Goal: Check status: Check status

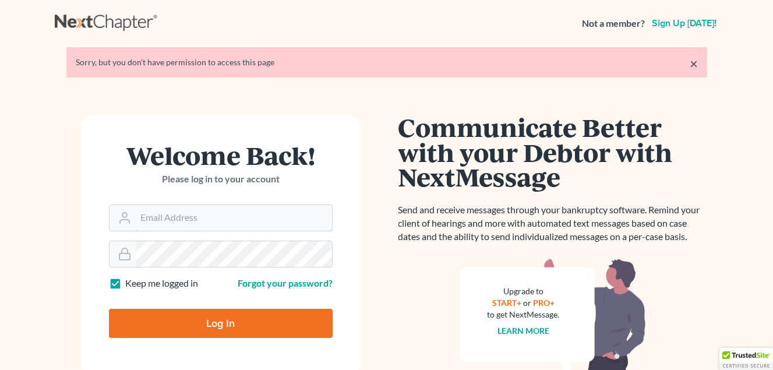
type input "[EMAIL_ADDRESS][DOMAIN_NAME]"
click at [217, 317] on input "Log In" at bounding box center [221, 323] width 224 height 29
type input "Thinking..."
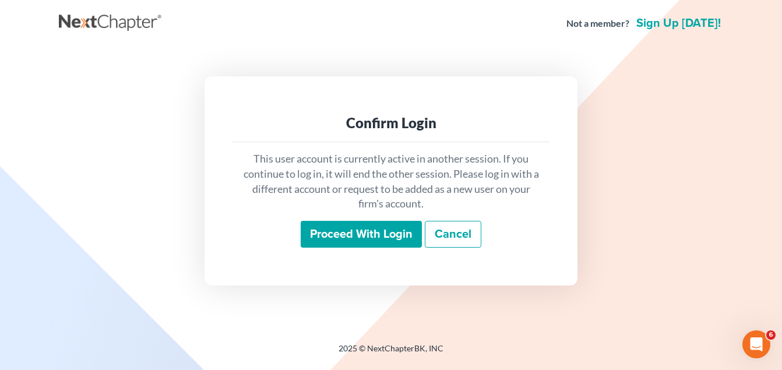
click at [369, 232] on input "Proceed with login" at bounding box center [360, 234] width 121 height 27
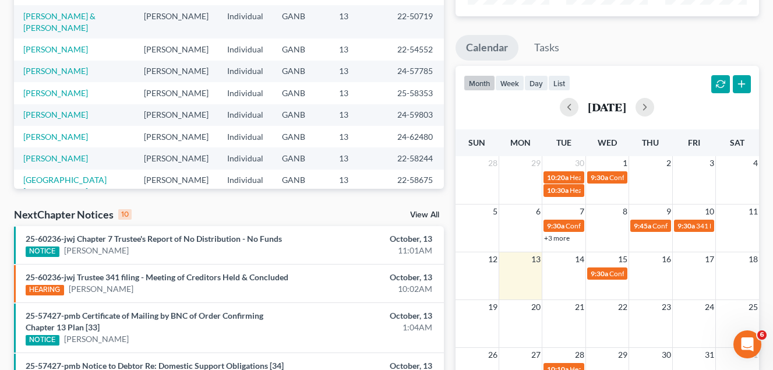
scroll to position [233, 0]
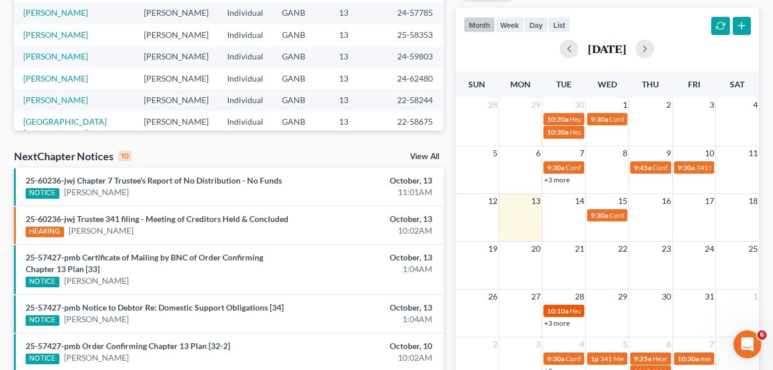
click at [565, 312] on span "10:10a" at bounding box center [558, 310] width 22 height 9
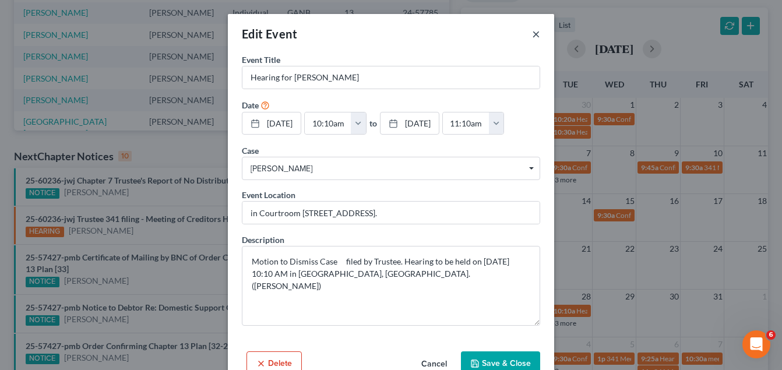
click at [532, 34] on button "×" at bounding box center [536, 34] width 8 height 14
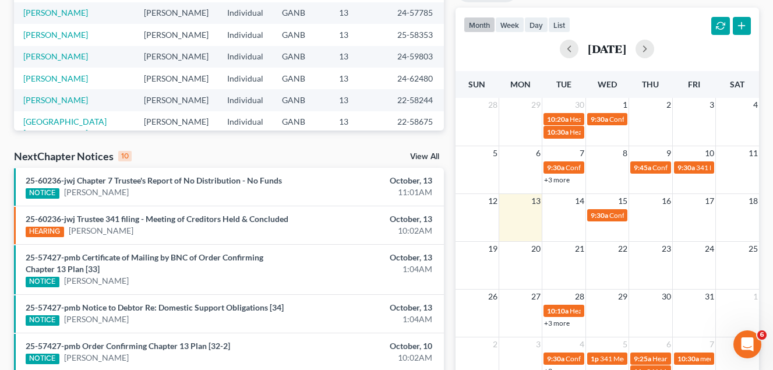
click at [560, 324] on link "+3 more" at bounding box center [557, 323] width 26 height 9
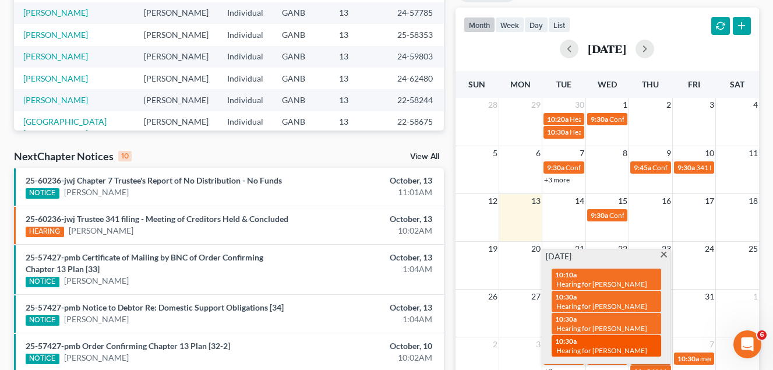
click at [615, 349] on span "Hearing for Michael Banks" at bounding box center [601, 350] width 91 height 9
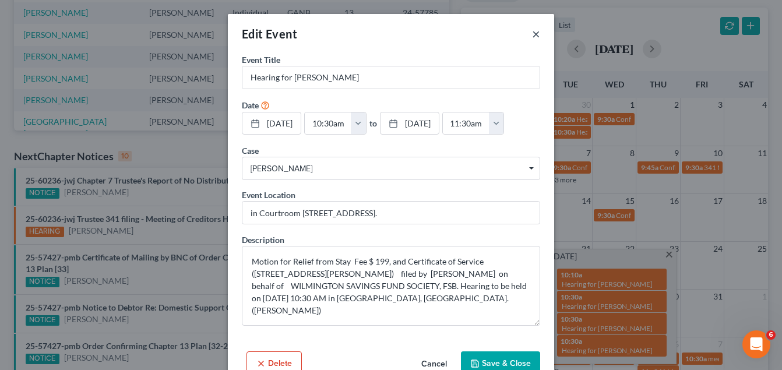
click at [532, 33] on button "×" at bounding box center [536, 34] width 8 height 14
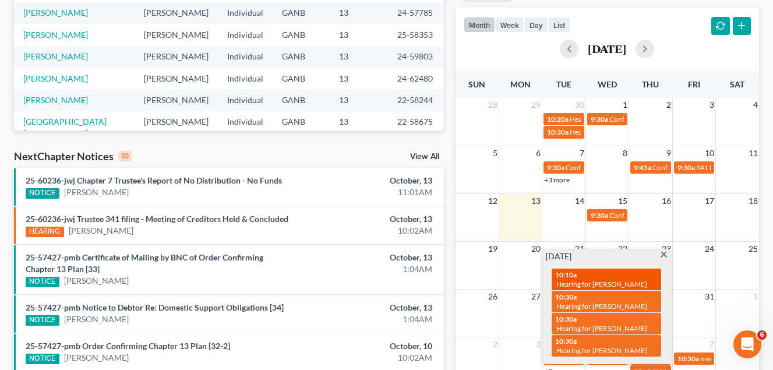
click at [625, 278] on div "10:10a Hearing for Michael Banks" at bounding box center [606, 279] width 102 height 18
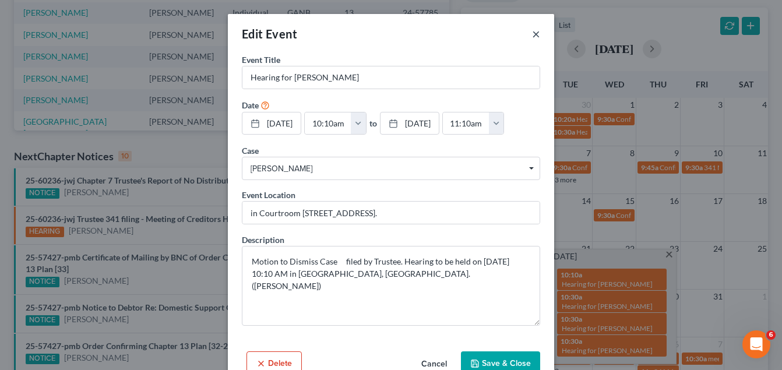
click at [532, 34] on button "×" at bounding box center [536, 34] width 8 height 14
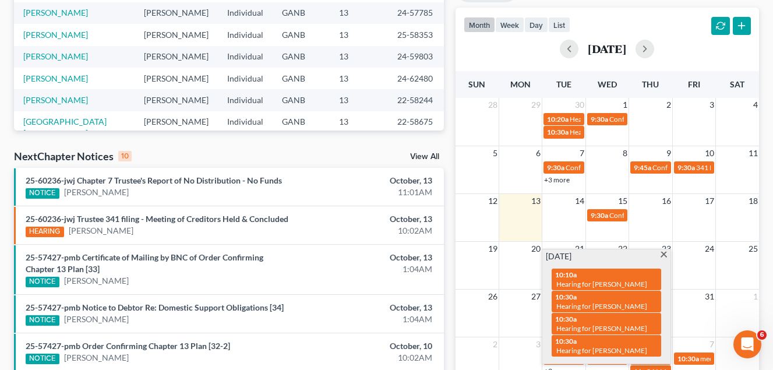
click at [663, 253] on span at bounding box center [663, 256] width 9 height 8
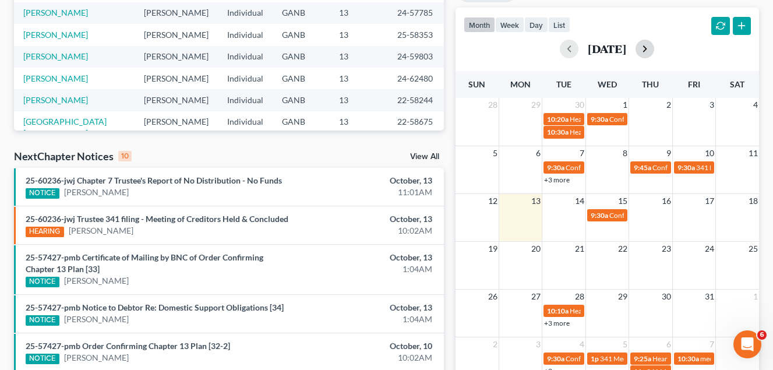
click at [654, 51] on button "button" at bounding box center [644, 49] width 19 height 19
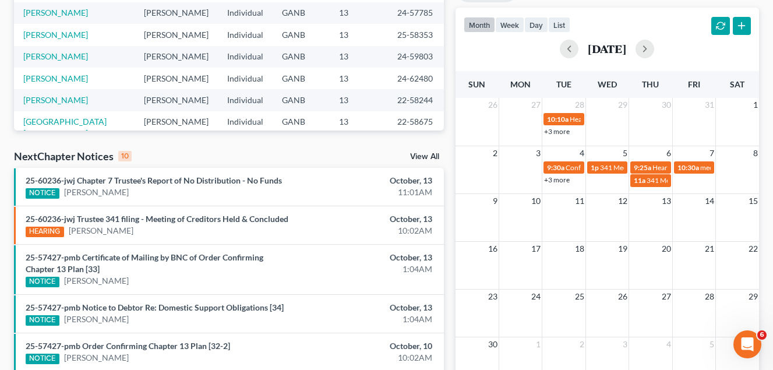
click at [561, 179] on link "+3 more" at bounding box center [557, 179] width 26 height 9
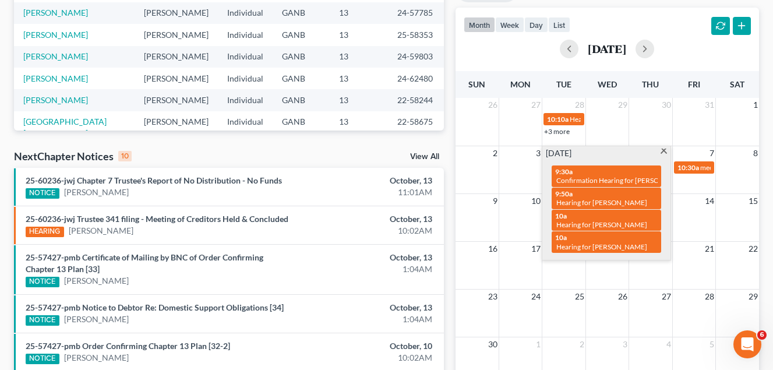
click at [663, 150] on span at bounding box center [663, 152] width 9 height 8
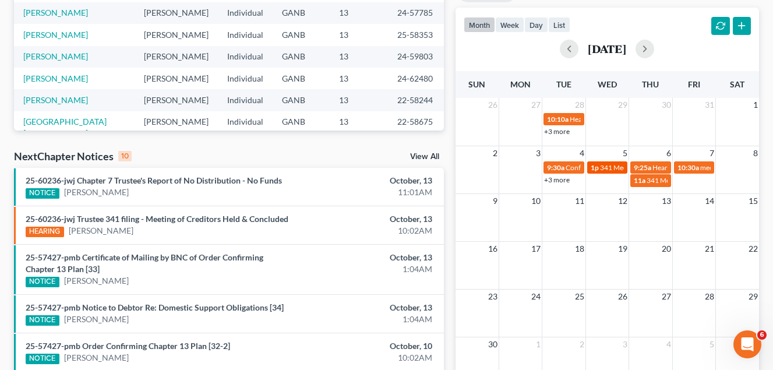
click at [604, 170] on span "341 Meeting for Walter Hall Jr" at bounding box center [652, 167] width 105 height 9
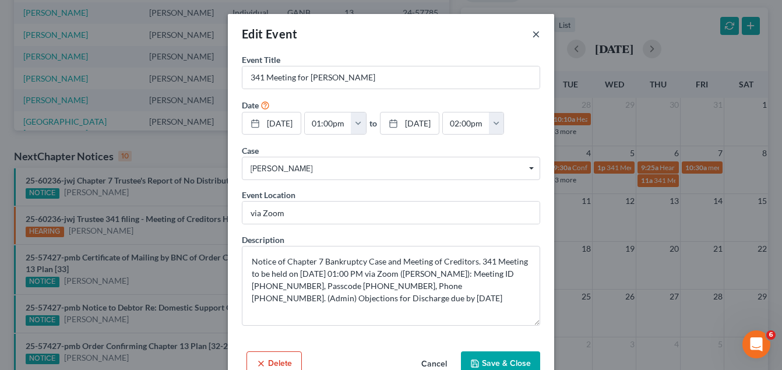
click at [532, 34] on button "×" at bounding box center [536, 34] width 8 height 14
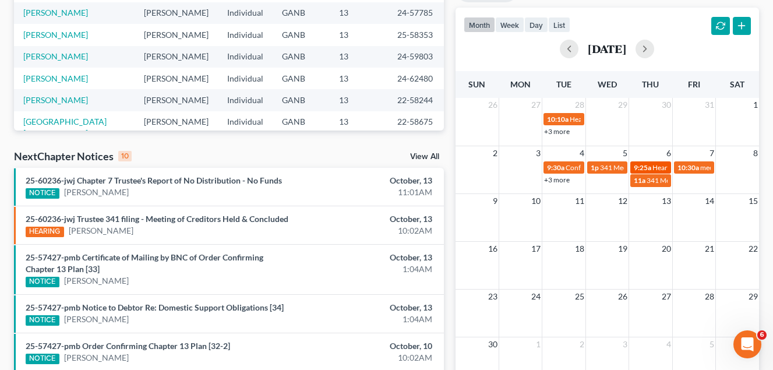
click at [659, 165] on span "Hearing for Rico Daniels" at bounding box center [697, 167] width 91 height 9
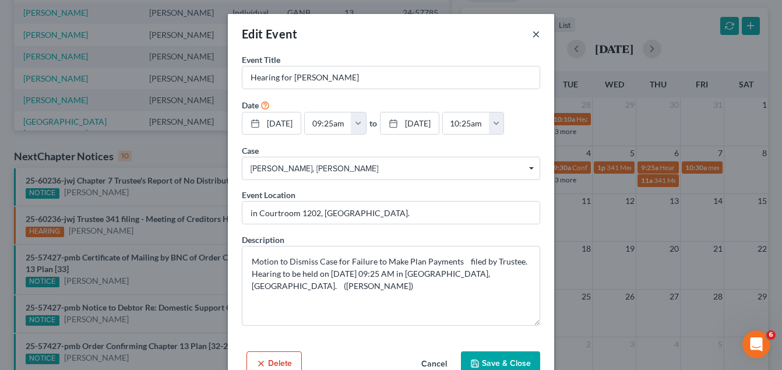
click at [532, 33] on button "×" at bounding box center [536, 34] width 8 height 14
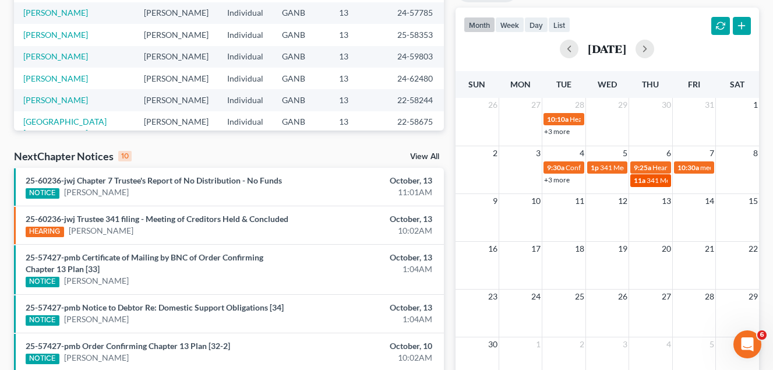
click at [656, 183] on span "341 Meeting for Marion Aderhold Jr" at bounding box center [698, 180] width 105 height 9
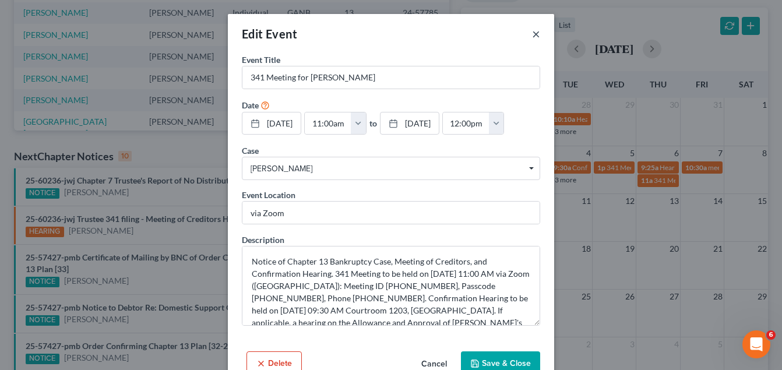
click at [532, 32] on button "×" at bounding box center [536, 34] width 8 height 14
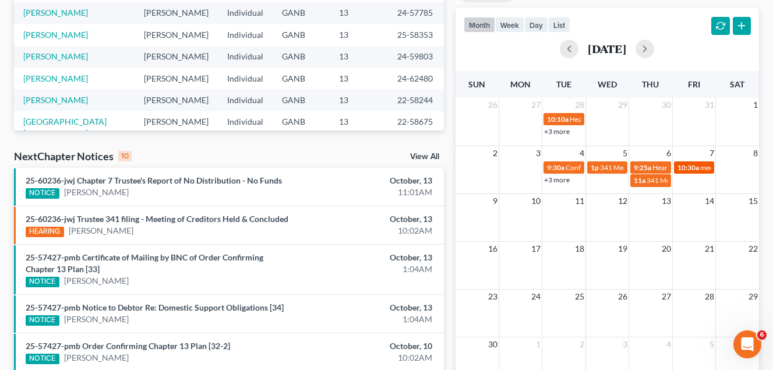
click at [706, 168] on span "meeting" at bounding box center [712, 167] width 24 height 9
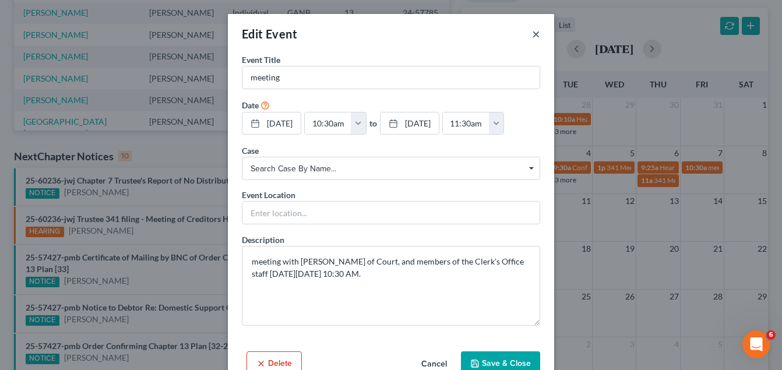
click at [532, 33] on button "×" at bounding box center [536, 34] width 8 height 14
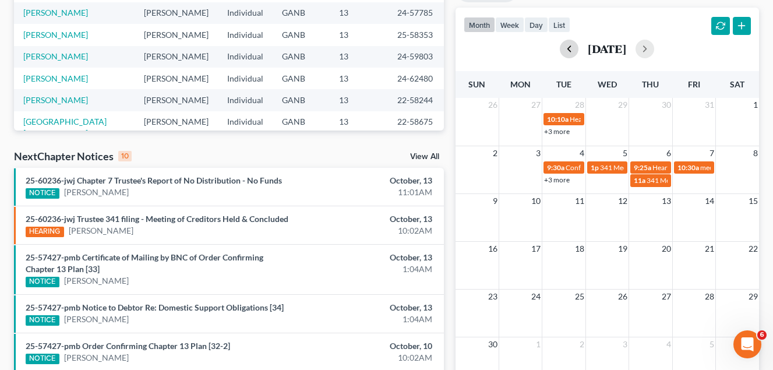
click at [560, 47] on button "button" at bounding box center [569, 49] width 19 height 19
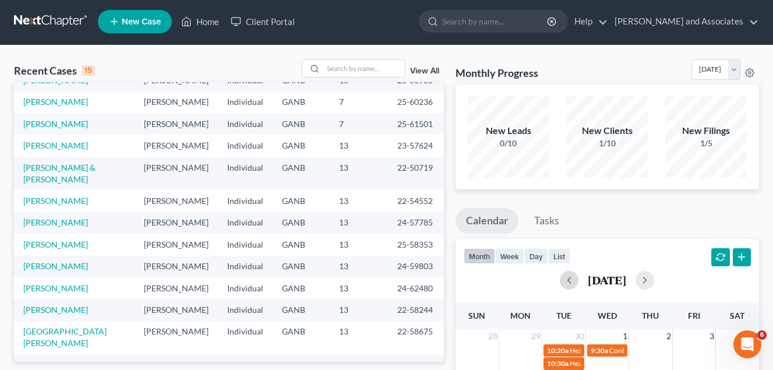
scroll to position [0, 0]
